Goal: Task Accomplishment & Management: Manage account settings

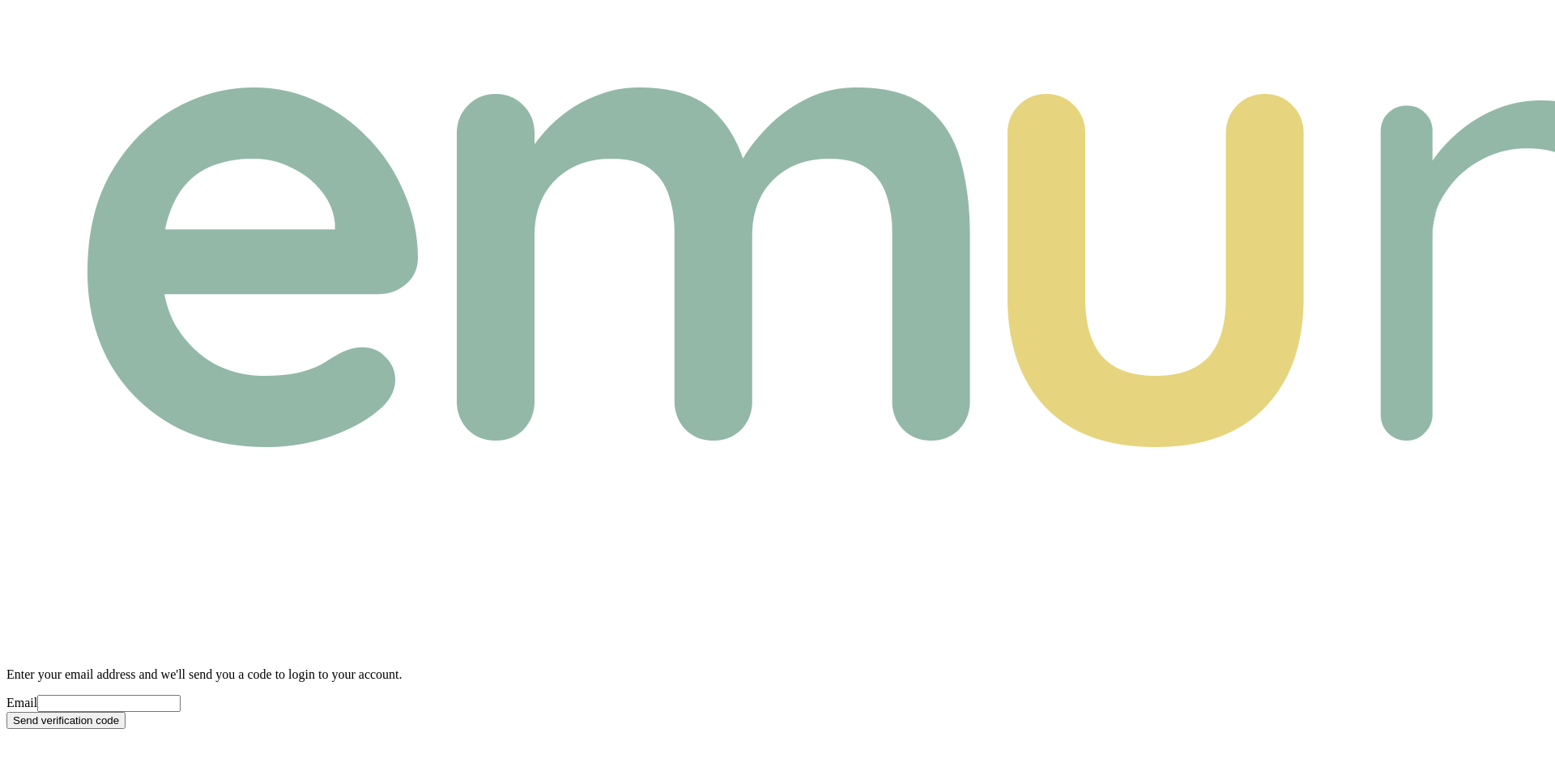
click at [181, 695] on input "Email" at bounding box center [110, 703] width 144 height 17
paste input "[EMAIL_ADDRESS][DOMAIN_NAME]"
type input "[EMAIL_ADDRESS][DOMAIN_NAME]"
click at [125, 712] on button "Send verification code" at bounding box center [66, 720] width 119 height 17
click at [181, 695] on input "Email" at bounding box center [110, 703] width 144 height 17
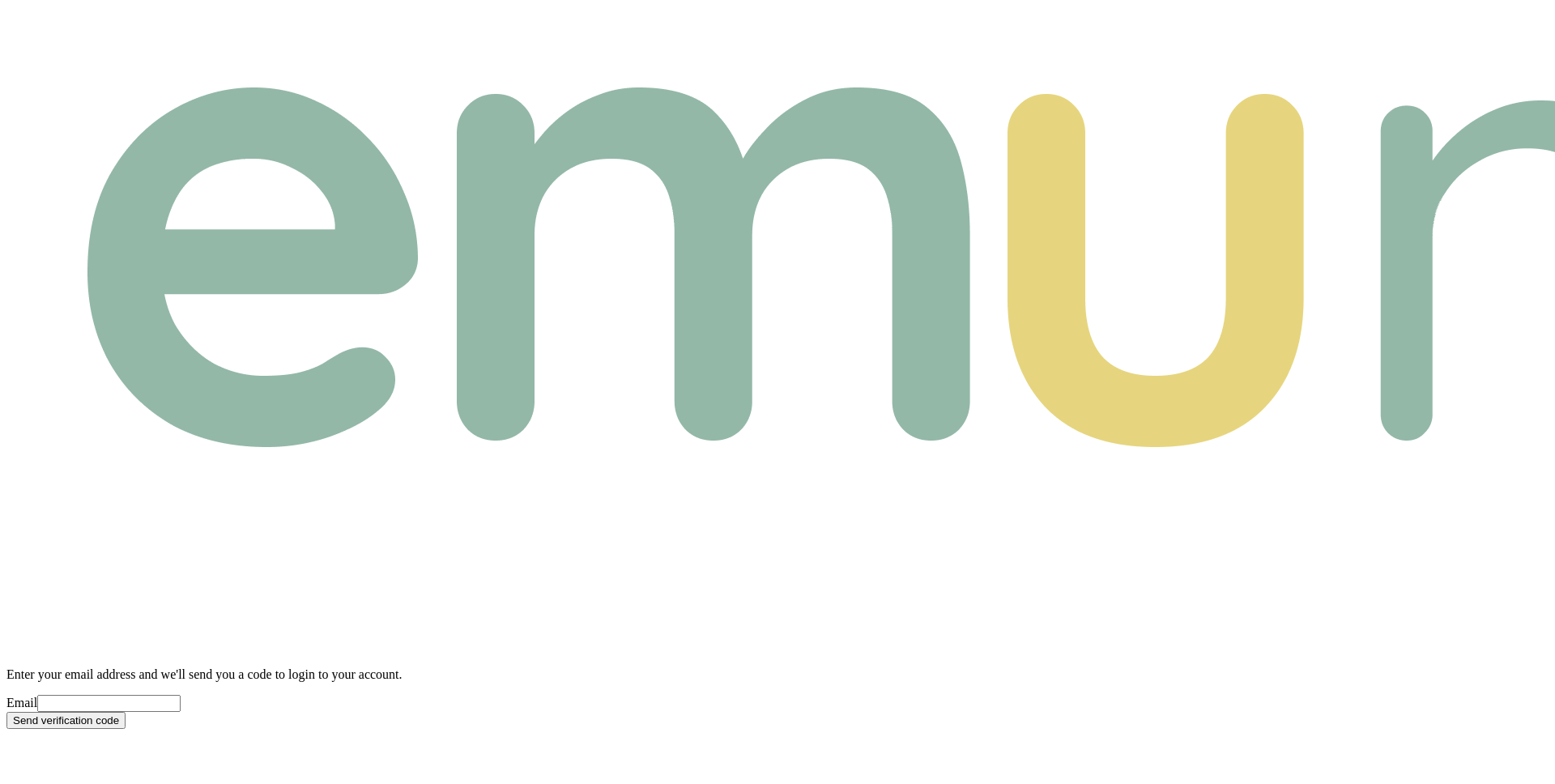
paste input "[EMAIL_ADDRESS][DOMAIN_NAME]"
type input "[EMAIL_ADDRESS][DOMAIN_NAME]"
click at [7, 712] on button "Send verification code" at bounding box center [66, 720] width 119 height 17
click at [150, 722] on input "text" at bounding box center [79, 731] width 144 height 17
paste input "4"
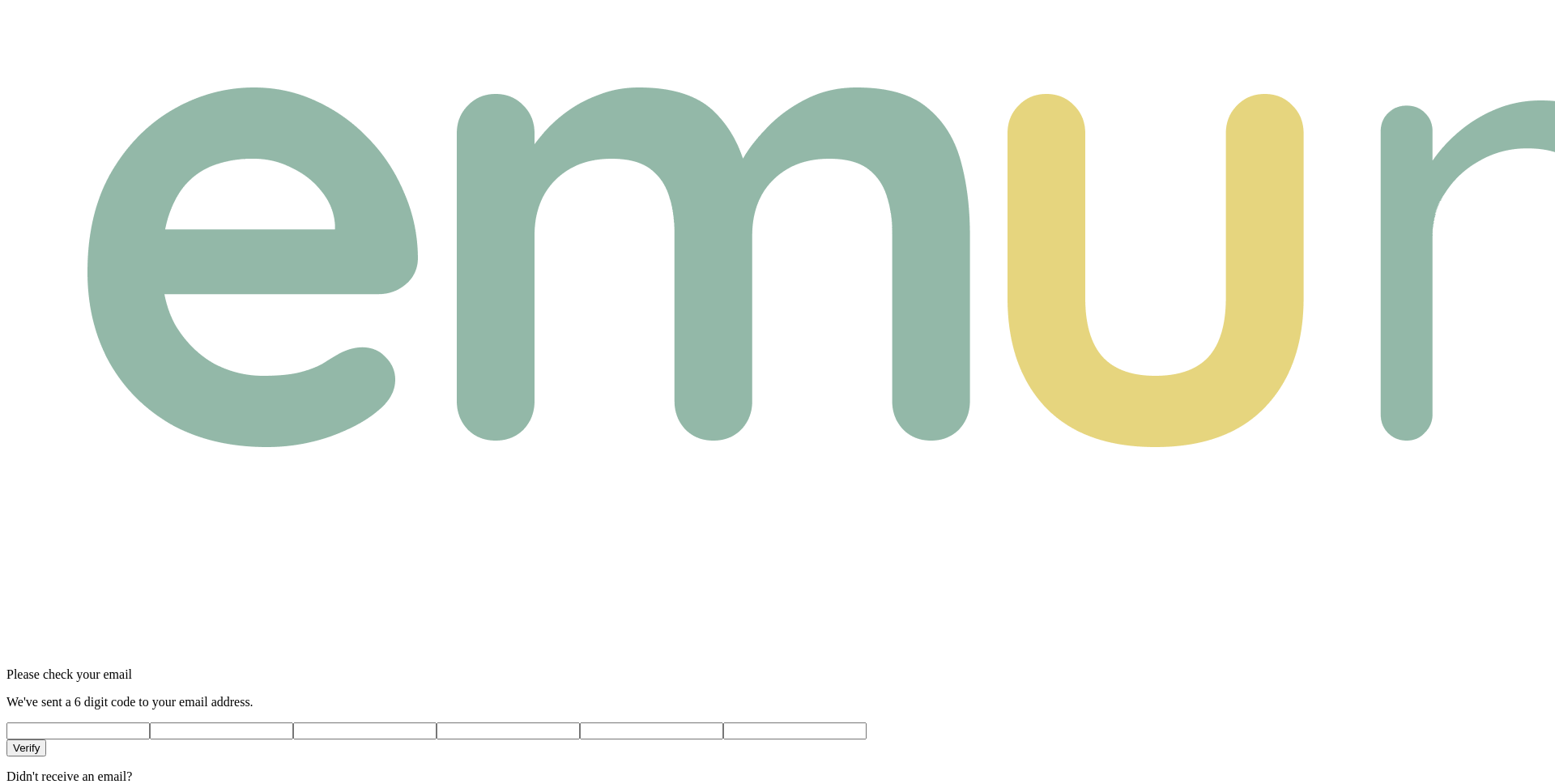
type input "4"
type input "9"
type input "7"
type input "5"
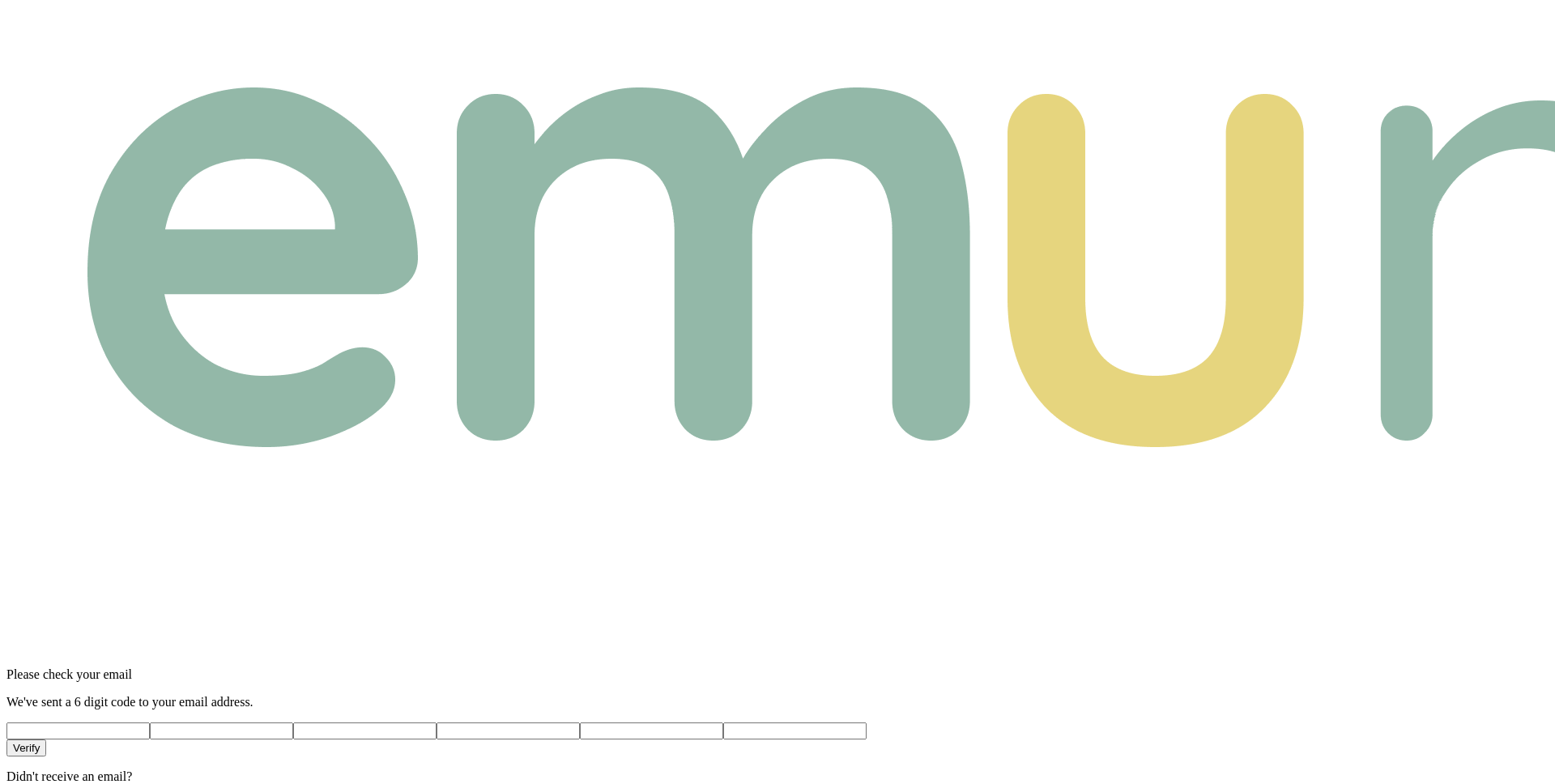
type input "7"
click at [46, 740] on button "Verify" at bounding box center [26, 748] width 39 height 17
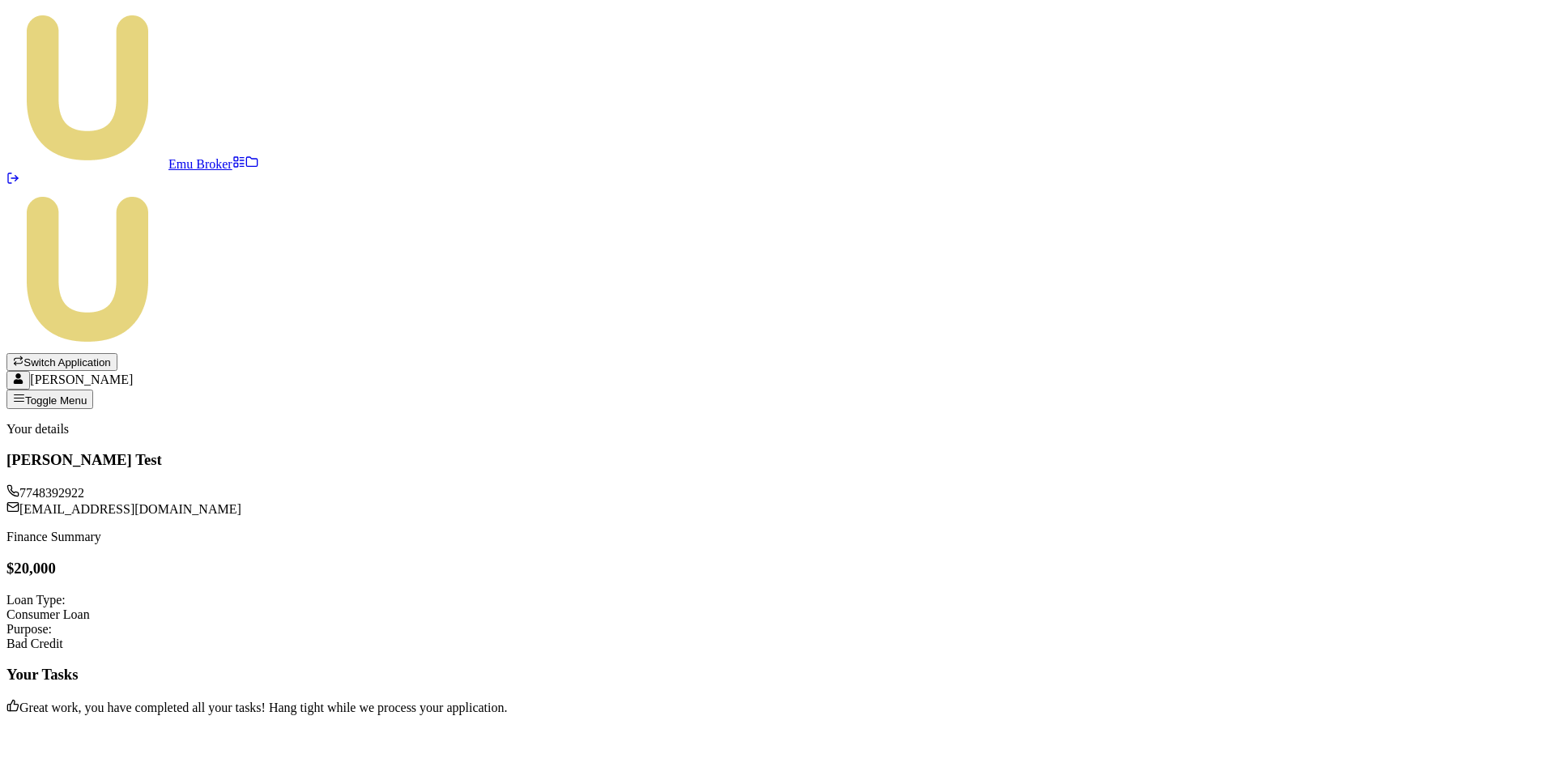
click at [118, 353] on button "Switch Application" at bounding box center [62, 361] width 111 height 18
click at [784, 491] on div "Emu Broker Switch Application Matt Test Toggle Menu Your details [PERSON_NAME] …" at bounding box center [778, 361] width 1542 height 709
click at [118, 353] on button "Switch Application" at bounding box center [62, 361] width 111 height 18
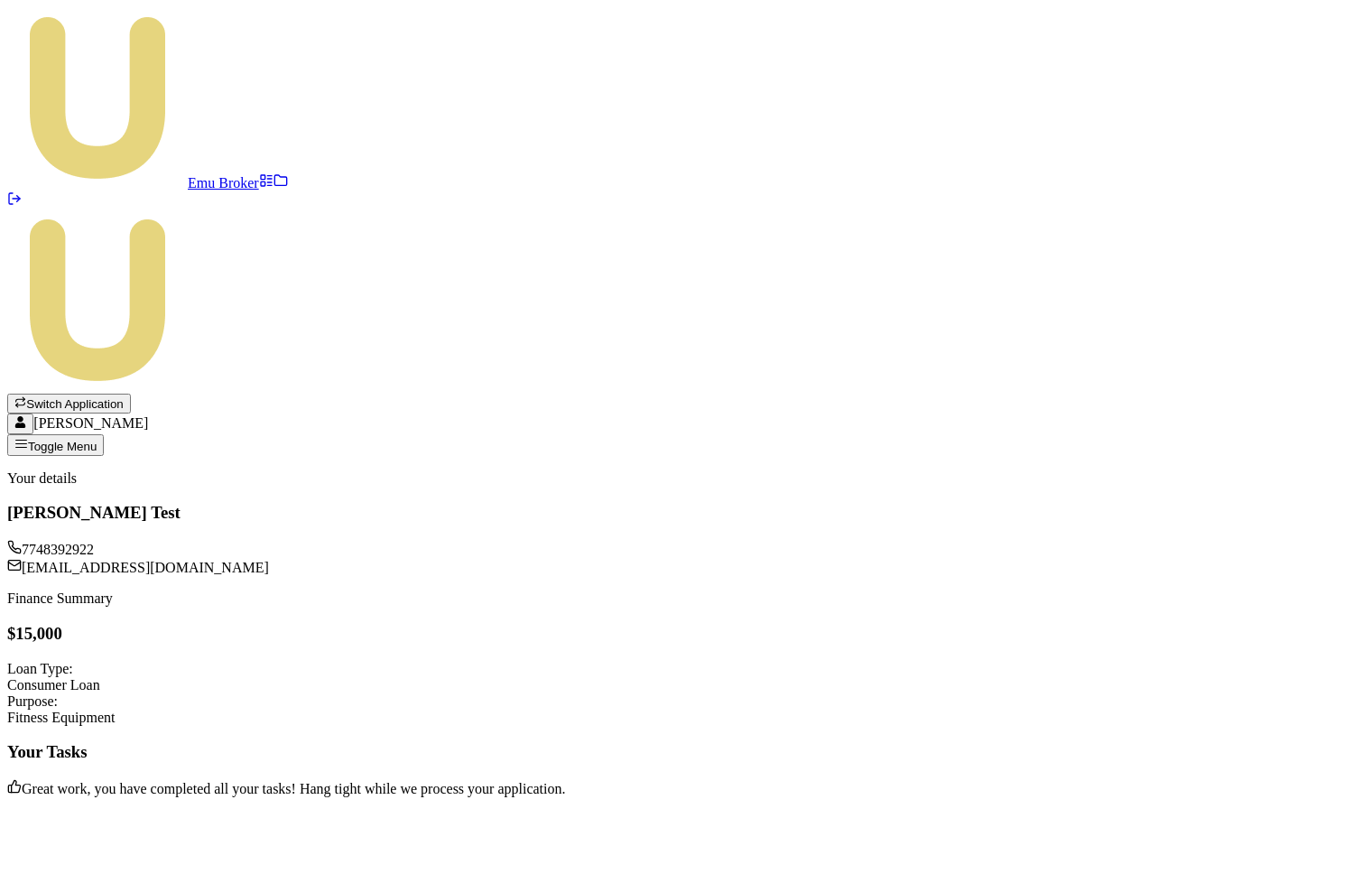
click at [814, 481] on div "Emu Broker Switch Application Matt Test Toggle Menu Your details Matt Test 7748…" at bounding box center [686, 403] width 1357 height 790
